Goal: Transaction & Acquisition: Register for event/course

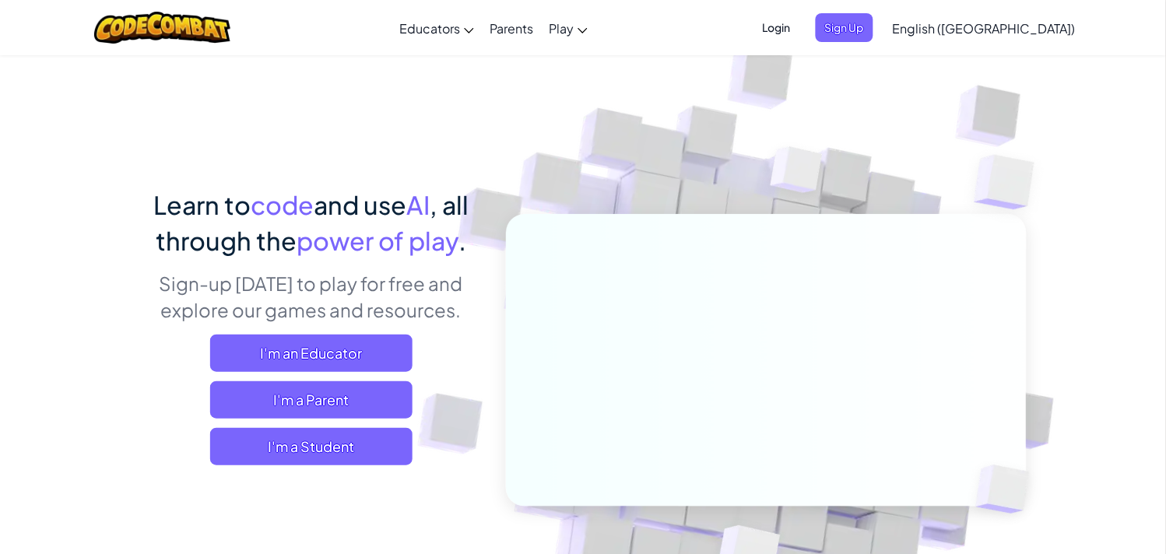
click at [937, 12] on div "Login Sign Up English ([GEOGRAPHIC_DATA]) English ([GEOGRAPHIC_DATA]) English (…" at bounding box center [915, 28] width 338 height 42
click at [873, 19] on span "Sign Up" at bounding box center [845, 27] width 58 height 29
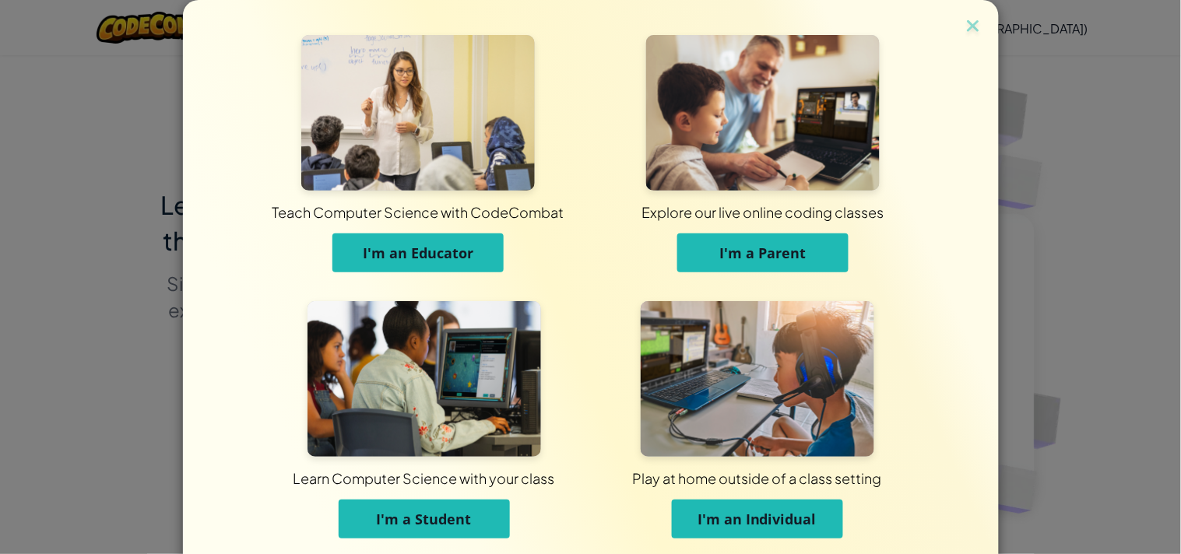
click at [504, 336] on img at bounding box center [423, 379] width 233 height 156
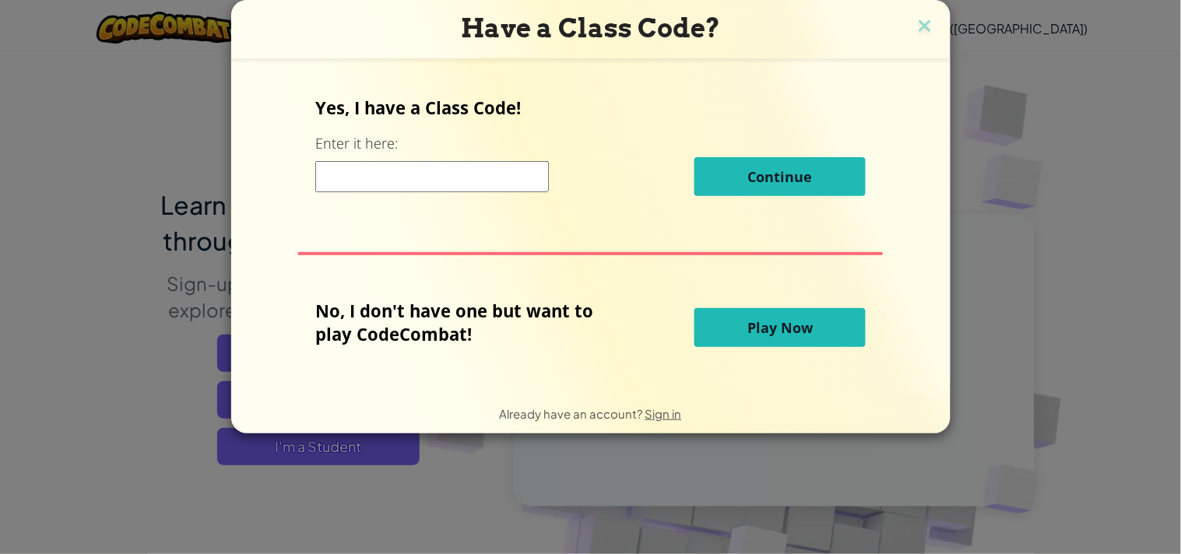
click at [336, 173] on input at bounding box center [431, 176] width 233 height 31
type input "ClockTypeSpell"
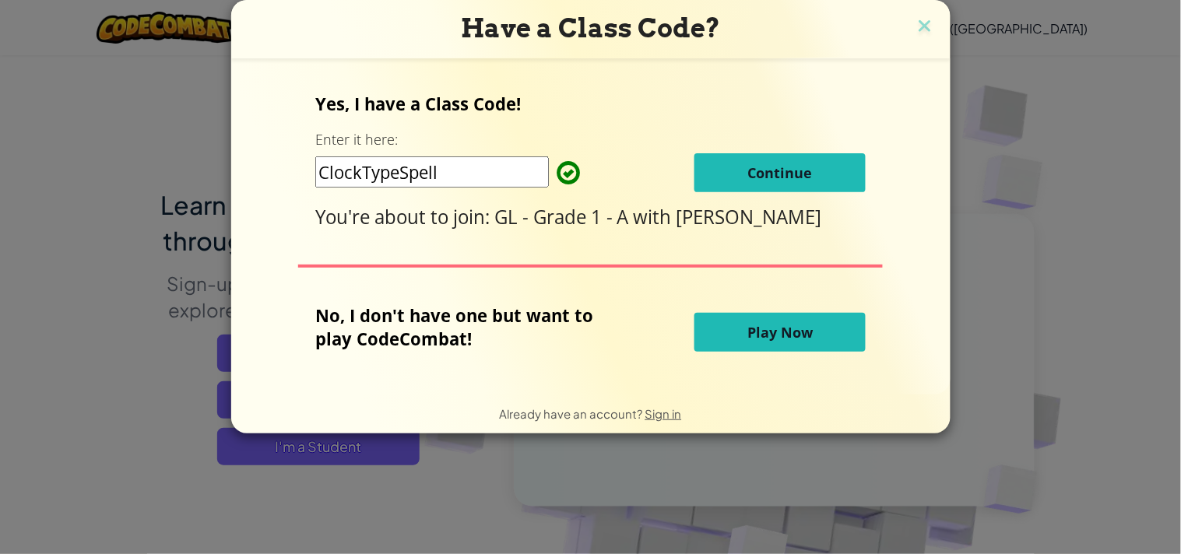
click at [721, 171] on button "Continue" at bounding box center [779, 172] width 171 height 39
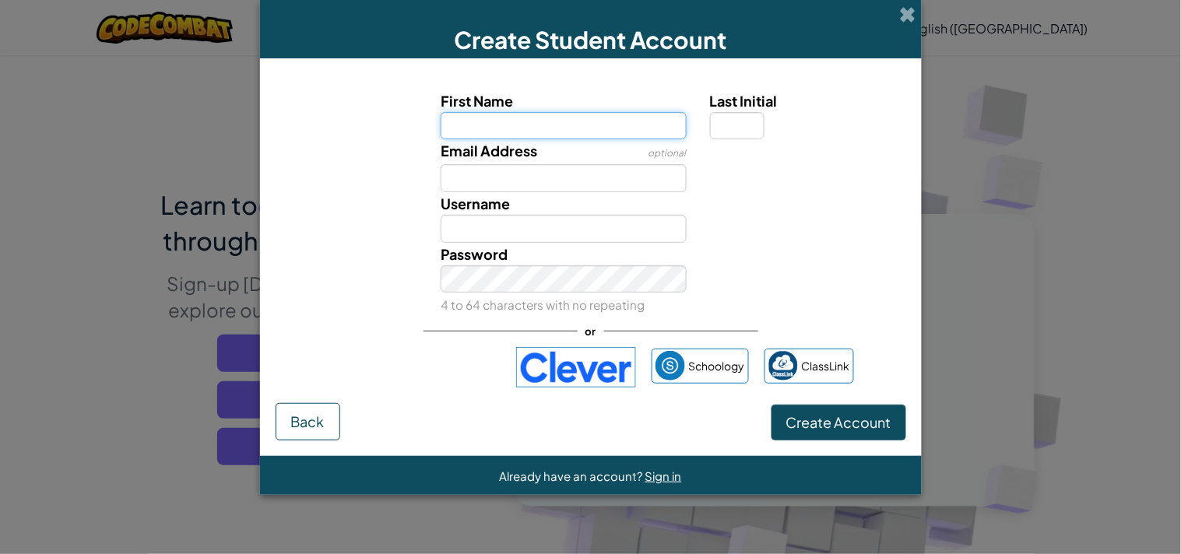
paste input "GLMOHAMADA"
type input "GLMOHAMAD"
click at [728, 130] on input "Last Initial" at bounding box center [737, 126] width 54 height 28
type input "GLMOHAMAD"
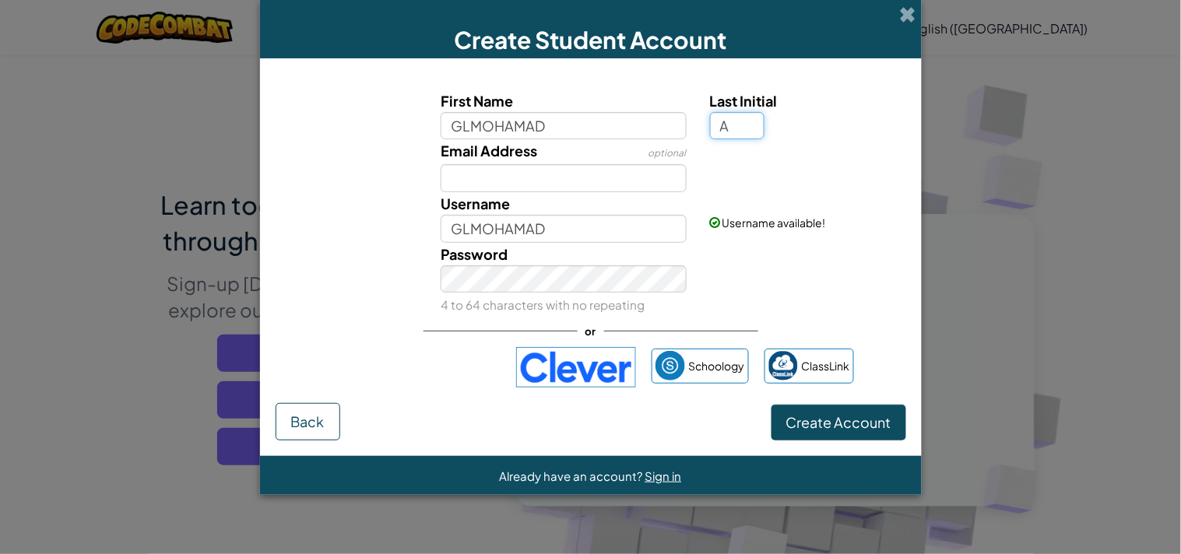
type input "A"
type input "GLMOHAMADA"
click at [867, 407] on button "Create Account" at bounding box center [838, 423] width 135 height 36
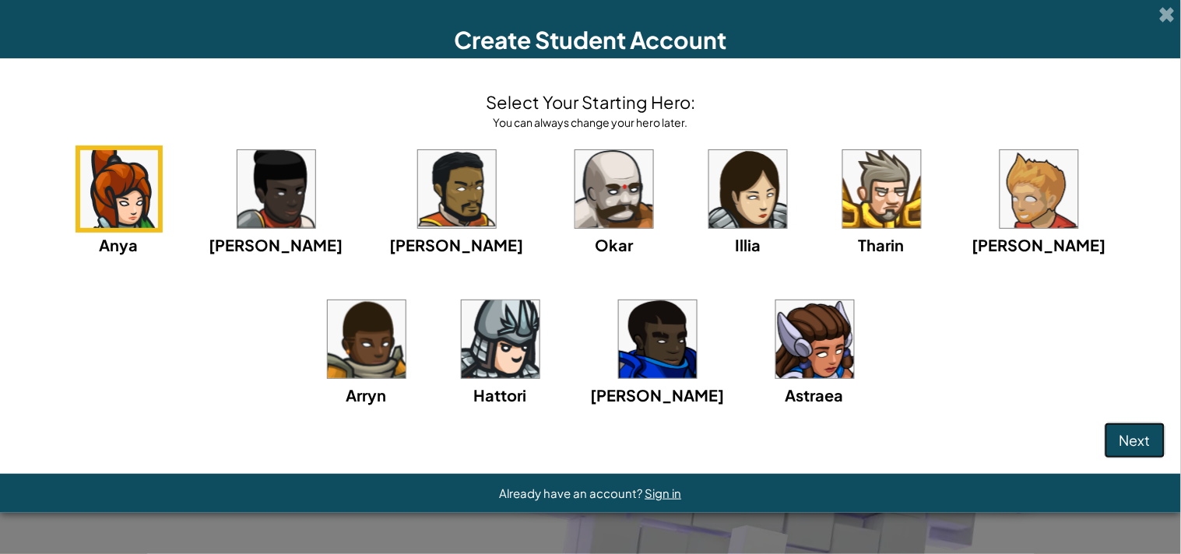
click button "Next" at bounding box center [1134, 441] width 61 height 36
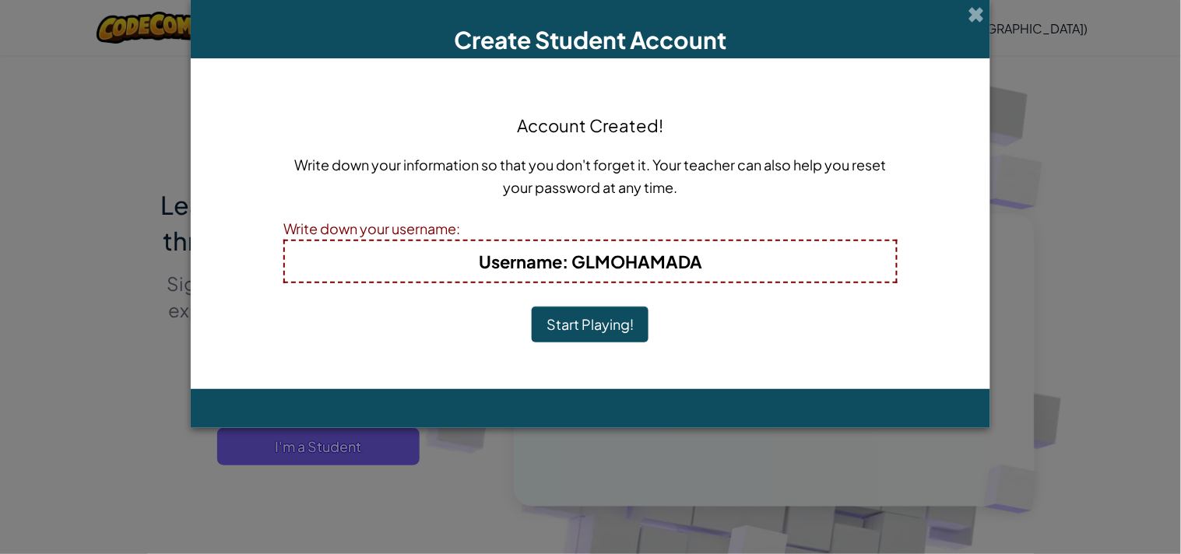
click at [532, 307] on button "Start Playing!" at bounding box center [590, 325] width 117 height 36
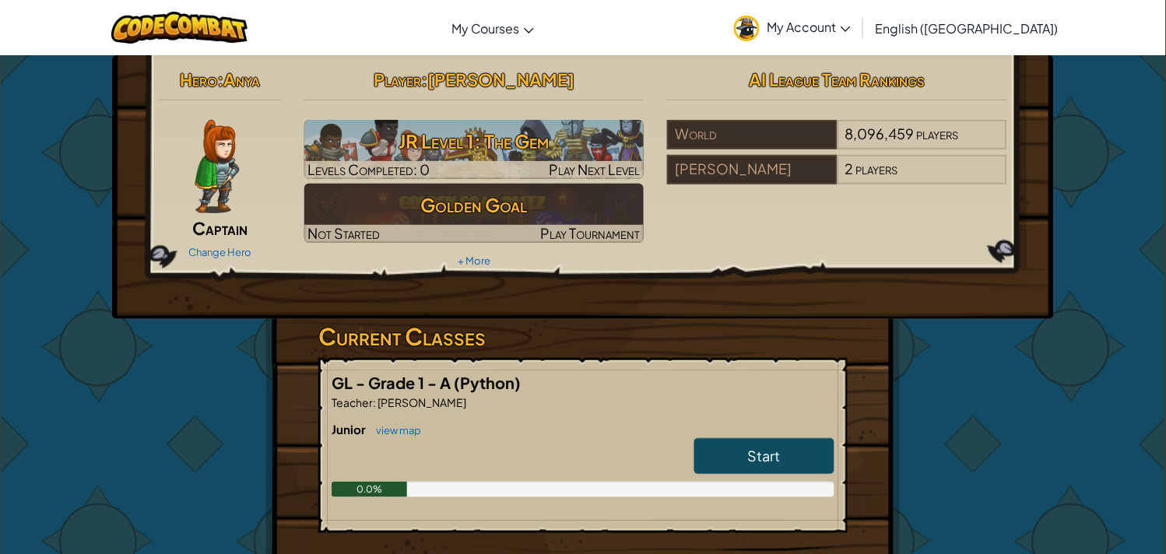
click at [851, 27] on span "My Account" at bounding box center [808, 27] width 83 height 16
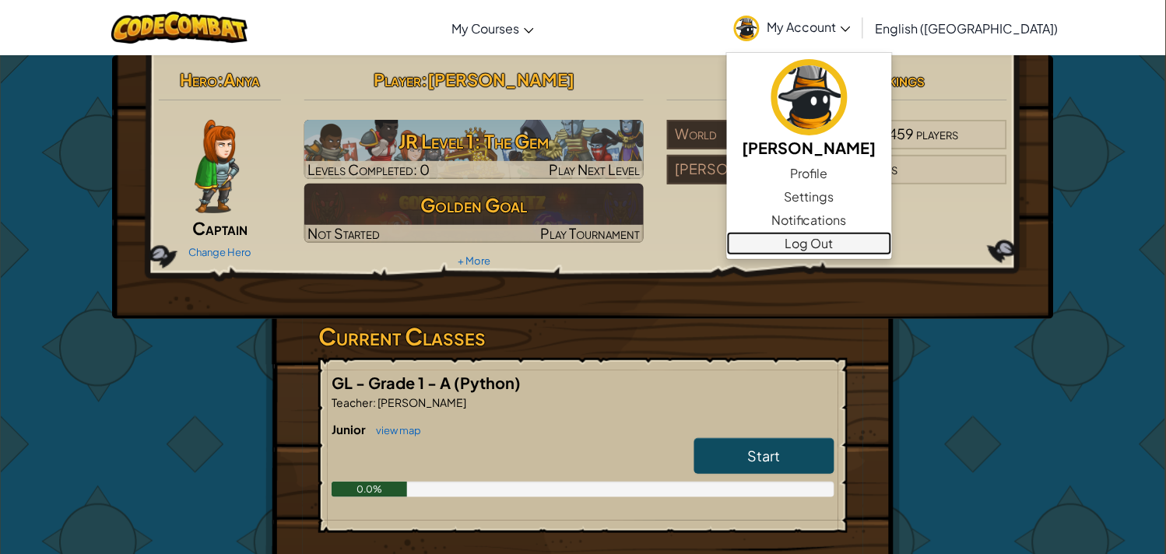
click at [892, 244] on link "Log Out" at bounding box center [809, 243] width 165 height 23
